Goal: Check status: Check status

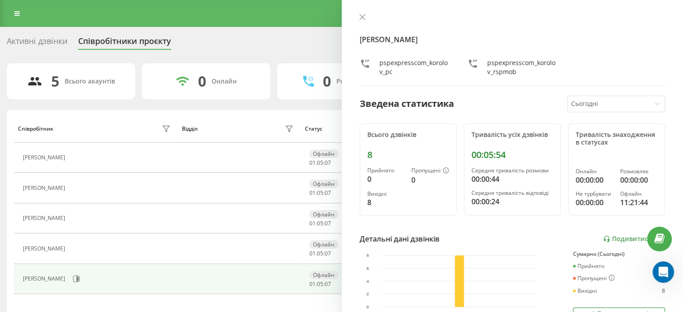
scroll to position [90, 0]
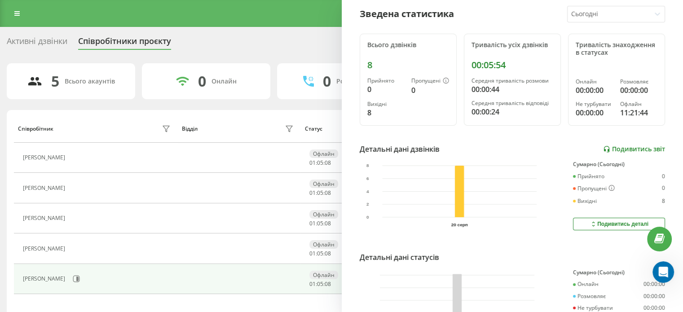
click at [636, 152] on link "Подивитись звіт" at bounding box center [634, 149] width 62 height 8
